Goal: Task Accomplishment & Management: Manage account settings

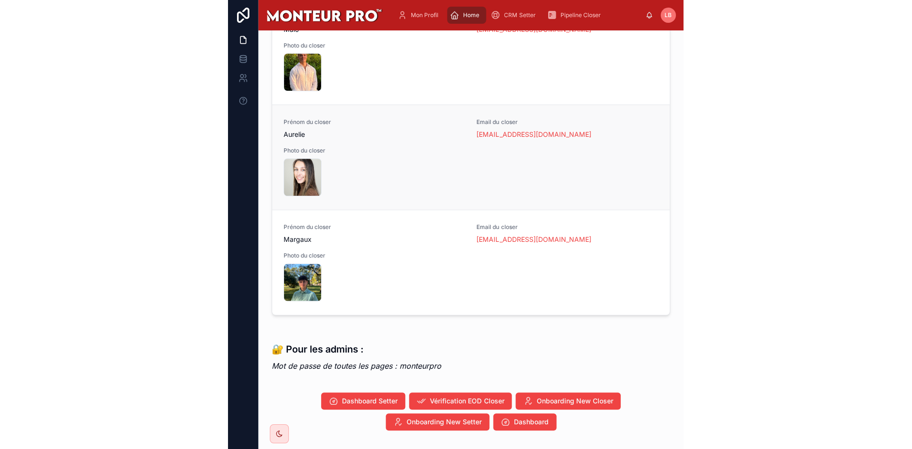
scroll to position [1092, 0]
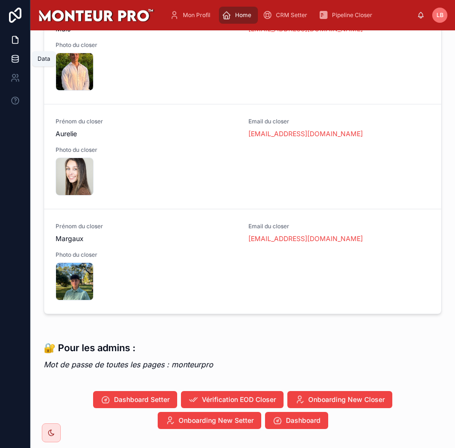
click at [16, 60] on icon at bounding box center [15, 59] width 6 height 4
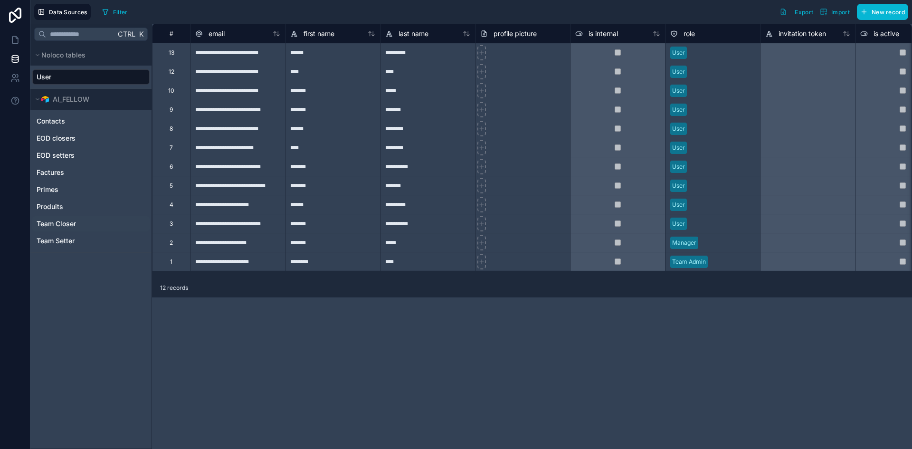
click at [66, 224] on span "Team Closer" at bounding box center [56, 223] width 39 height 9
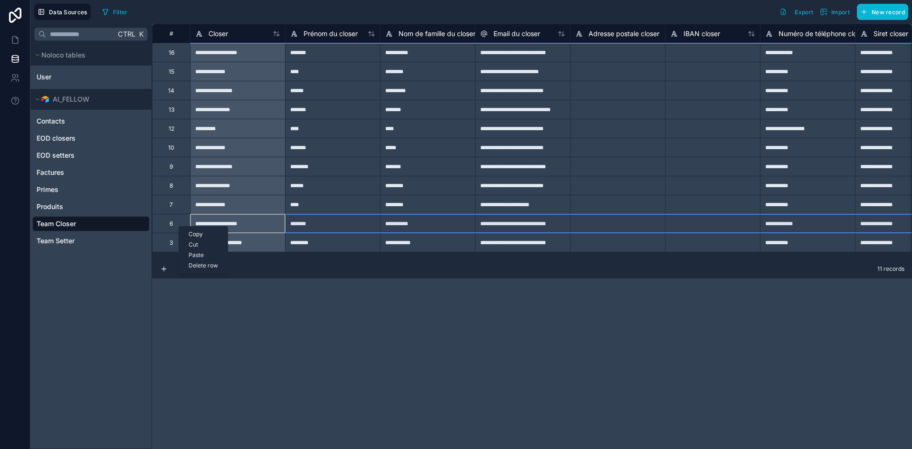
click at [203, 262] on div "Delete row" at bounding box center [203, 265] width 48 height 10
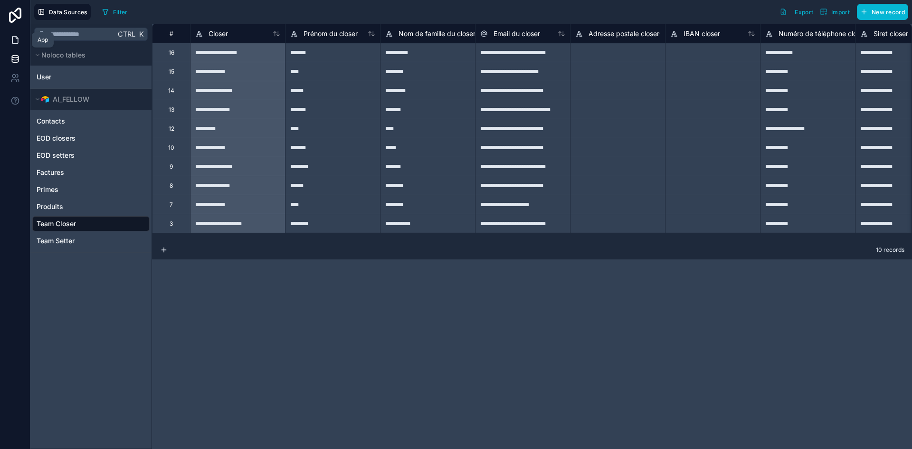
drag, startPoint x: 18, startPoint y: 32, endPoint x: 20, endPoint y: 41, distance: 8.9
click at [18, 32] on link at bounding box center [15, 39] width 30 height 19
